Goal: Navigation & Orientation: Find specific page/section

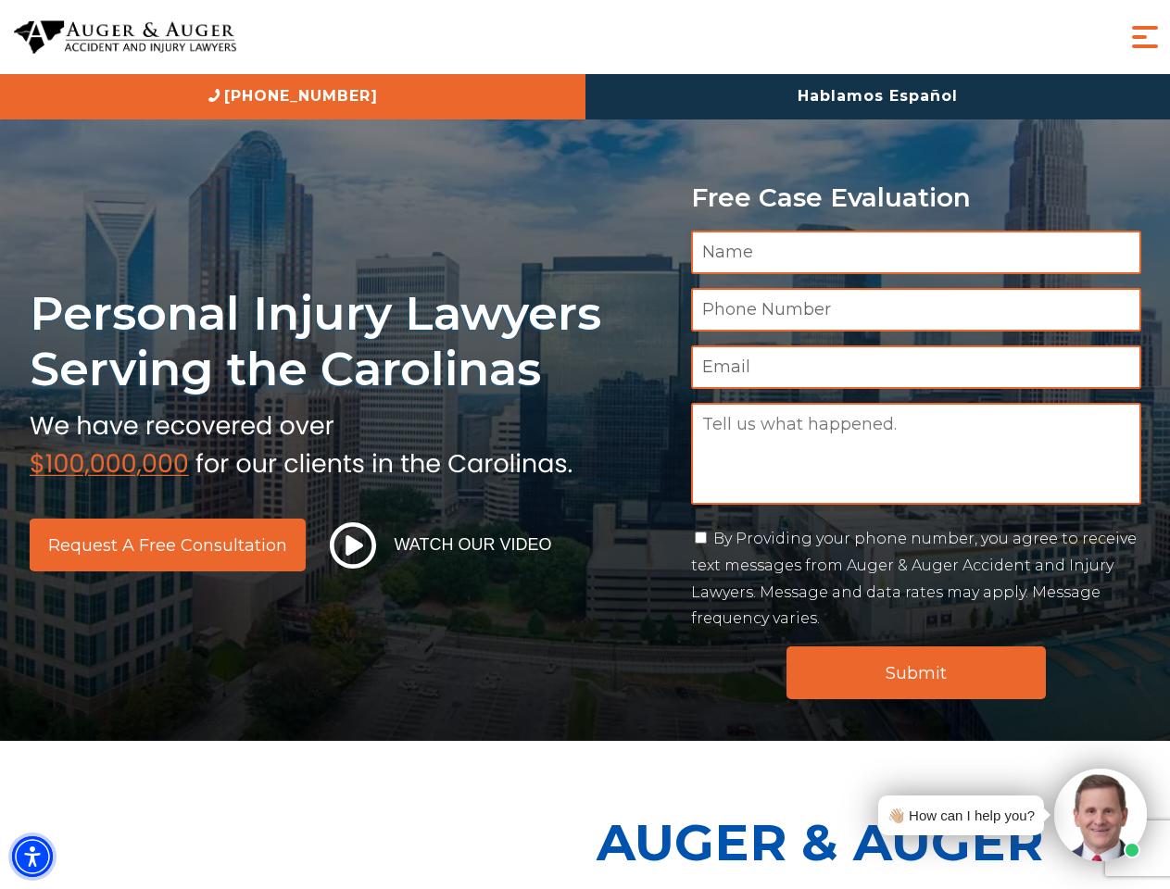
click at [32, 857] on img "Accessibility Menu" at bounding box center [32, 856] width 41 height 41
